Goal: Task Accomplishment & Management: Use online tool/utility

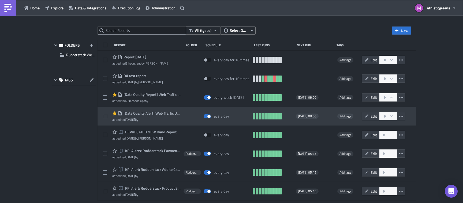
click at [151, 114] on span "[Data Quality Alert] Web Traffic UTM <--> Campaign Matching" at bounding box center [151, 113] width 59 height 5
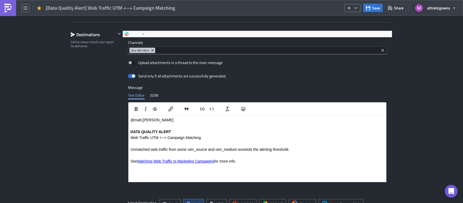
scroll to position [522, 0]
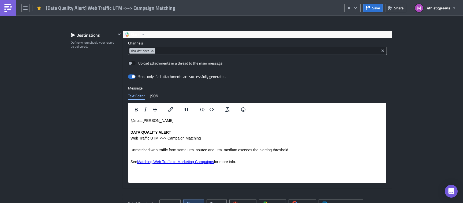
click at [157, 121] on p "@matt.[PERSON_NAME]" at bounding box center [257, 120] width 254 height 4
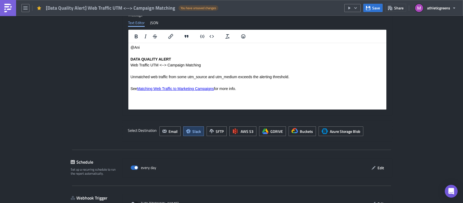
scroll to position [632, 0]
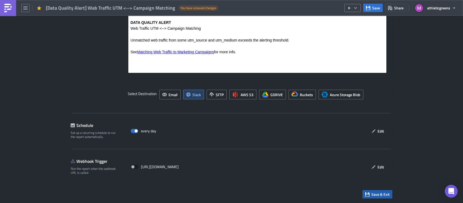
click at [384, 195] on span "Save & Exit" at bounding box center [380, 195] width 18 height 6
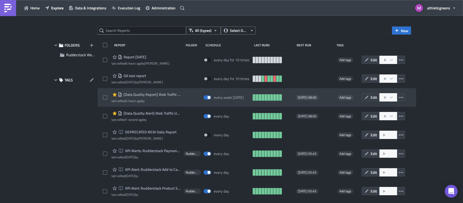
click at [146, 95] on span "[Data Quality Report] Web Traffic UTM <--> Campaign Matching" at bounding box center [151, 94] width 59 height 5
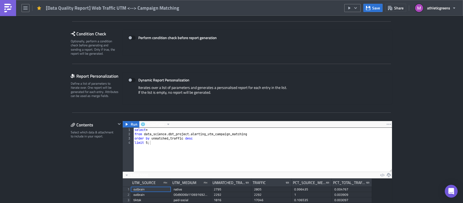
scroll to position [62, 0]
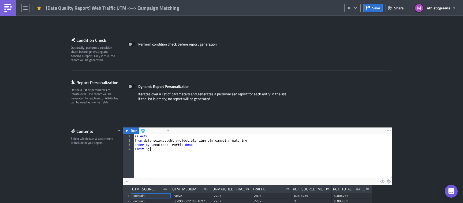
click at [155, 150] on div "select * from data_science . dbt_project . alerting_utm_campaign_matching order…" at bounding box center [262, 160] width 259 height 53
type textarea "select * from data_science.dbt_project.alerting_utm_campaign_matching"
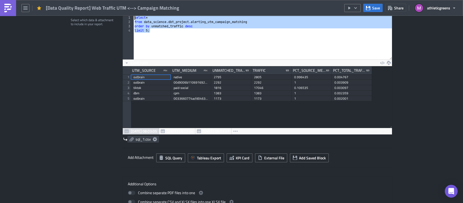
scroll to position [186, 0]
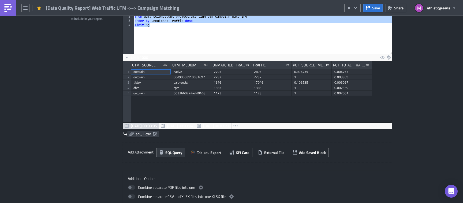
click at [170, 154] on span "SQL Query" at bounding box center [173, 153] width 17 height 6
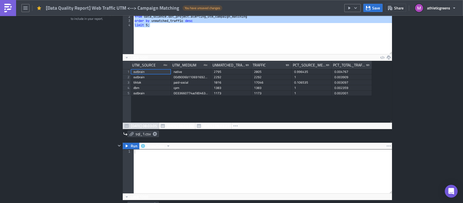
click at [157, 162] on div at bounding box center [262, 176] width 259 height 53
paste textarea "limit 5;"
type textarea "limit 5;"
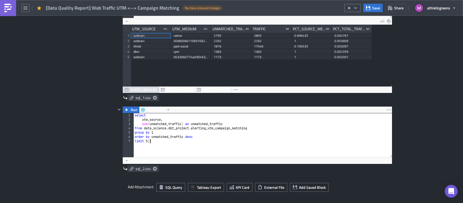
scroll to position [228, 0]
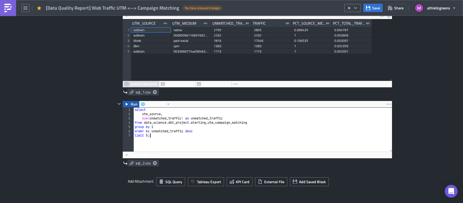
click at [132, 105] on span "Run" at bounding box center [134, 104] width 7 height 6
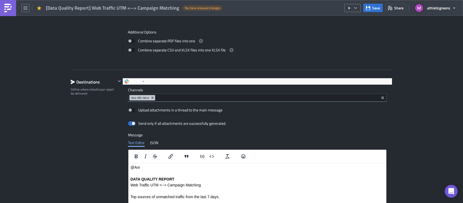
scroll to position [629, 0]
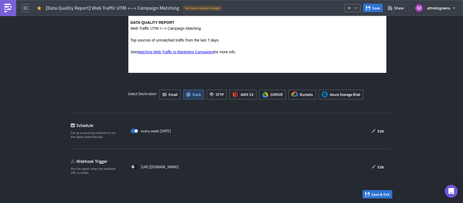
click at [392, 197] on button "Save & Exit" at bounding box center [378, 194] width 30 height 8
